Goal: Information Seeking & Learning: Find contact information

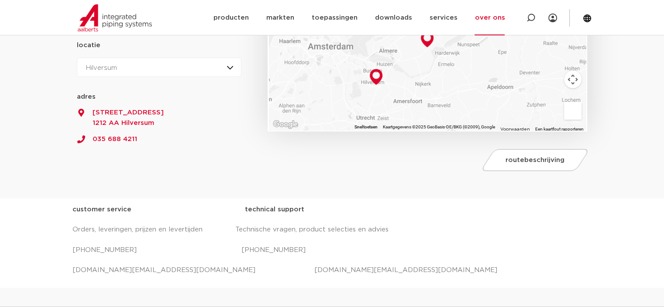
scroll to position [262, 0]
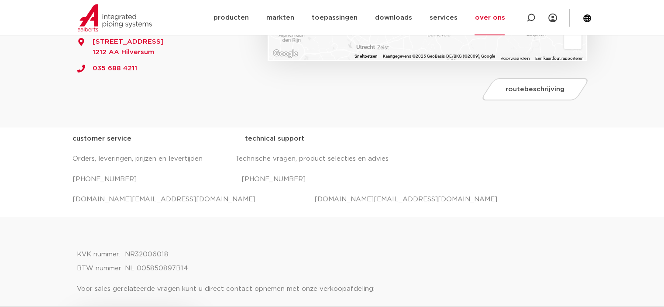
click at [339, 199] on p "salessupport.nl@aalberts-ips.com projecten.nl@aalberts-ips.com" at bounding box center [333, 200] width 520 height 14
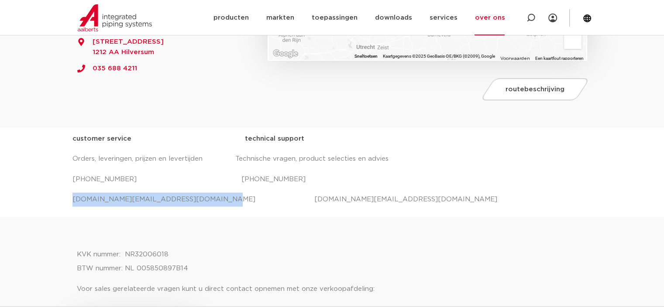
drag, startPoint x: 194, startPoint y: 200, endPoint x: 73, endPoint y: 201, distance: 120.6
click at [73, 201] on p "salessupport.nl@aalberts-ips.com projecten.nl@aalberts-ips.com" at bounding box center [333, 200] width 520 height 14
copy p "salessupport.nl@aalberts-ips.com"
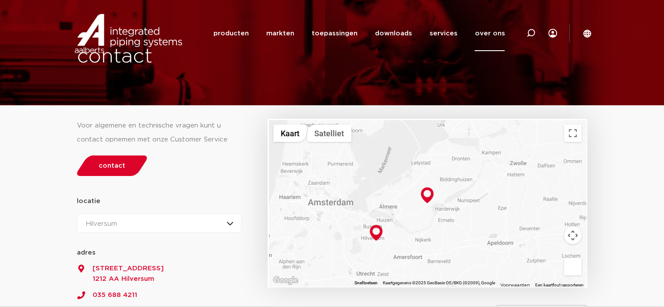
scroll to position [0, 0]
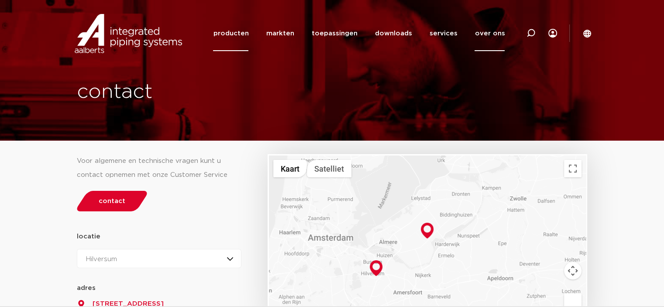
click at [239, 38] on link "producten" at bounding box center [230, 33] width 35 height 35
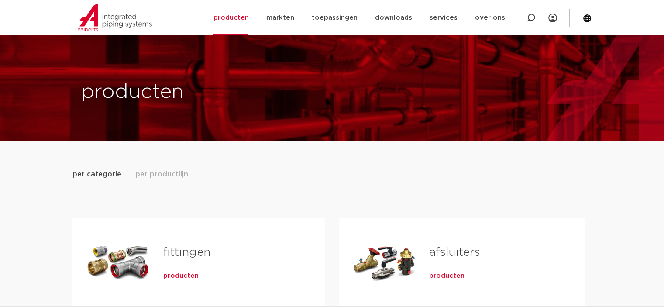
scroll to position [87, 0]
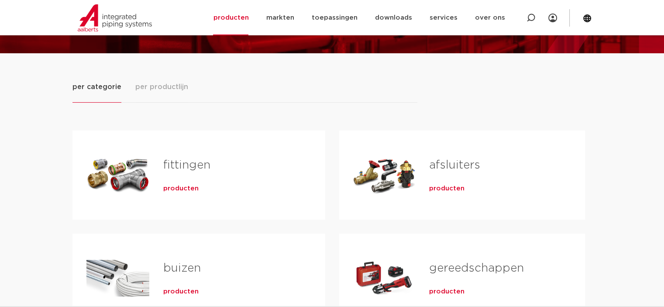
click at [185, 169] on link "fittingen" at bounding box center [186, 164] width 47 height 11
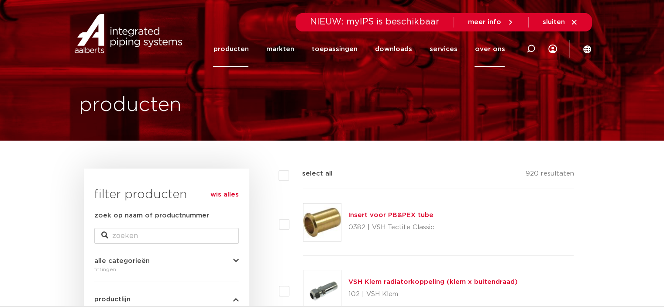
click at [494, 55] on link "over ons" at bounding box center [490, 48] width 30 height 35
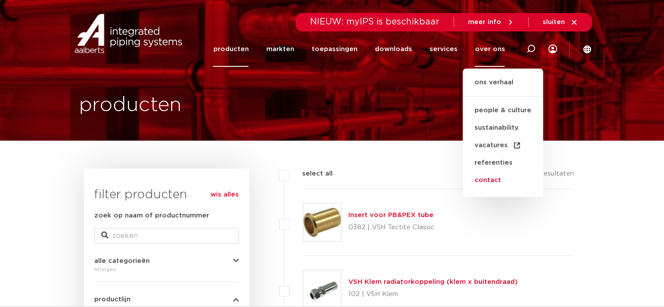
click at [486, 180] on link "contact" at bounding box center [503, 180] width 80 height 17
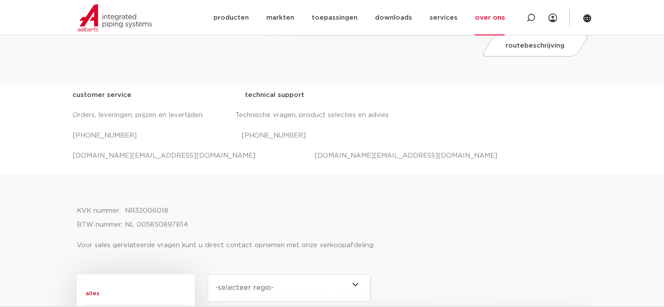
scroll to position [306, 0]
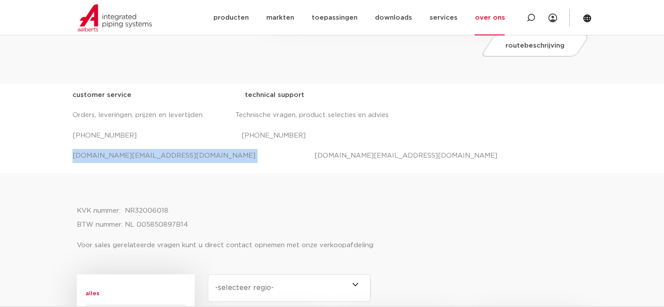
drag, startPoint x: 201, startPoint y: 156, endPoint x: 72, endPoint y: 163, distance: 128.7
click at [73, 163] on div "customer service technical support Orders, leveringen, prijzen en levertijden T…" at bounding box center [333, 128] width 520 height 81
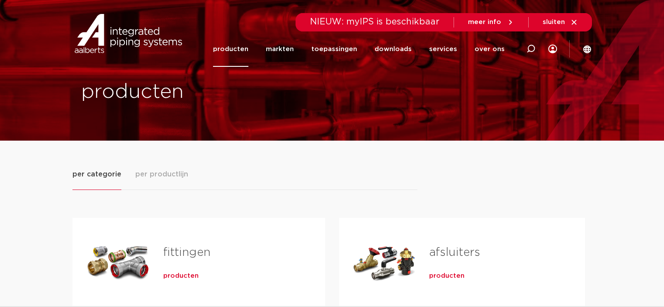
scroll to position [87, 0]
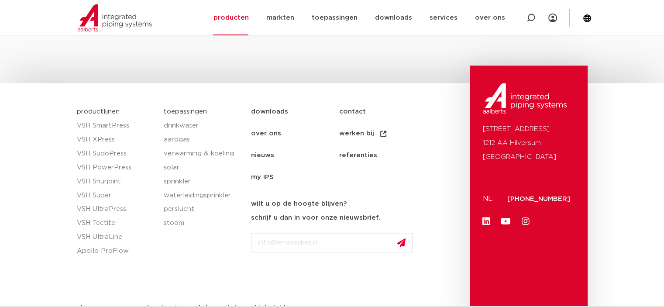
scroll to position [1192, 0]
